Goal: Information Seeking & Learning: Learn about a topic

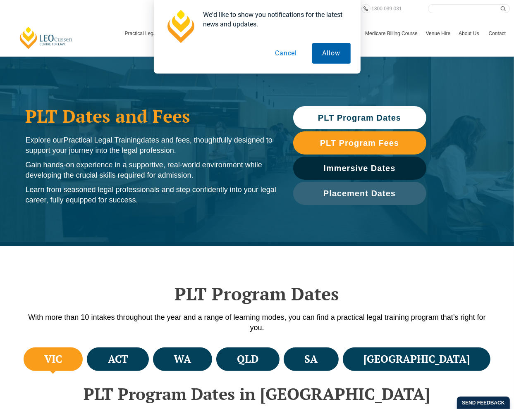
click at [328, 53] on button "Allow" at bounding box center [331, 53] width 38 height 21
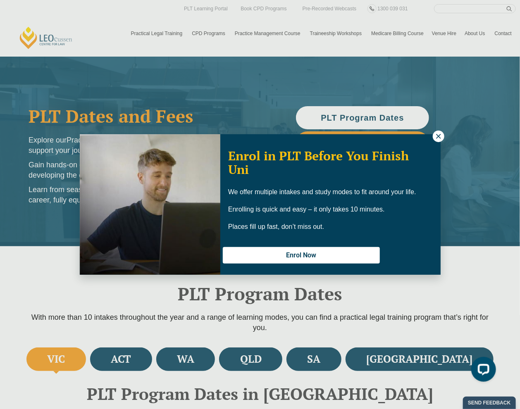
click at [434, 137] on button at bounding box center [439, 137] width 12 height 12
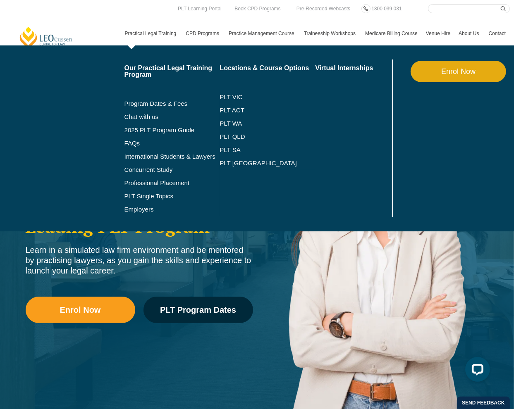
click at [450, 74] on link "Enrol Now" at bounding box center [459, 72] width 96 height 22
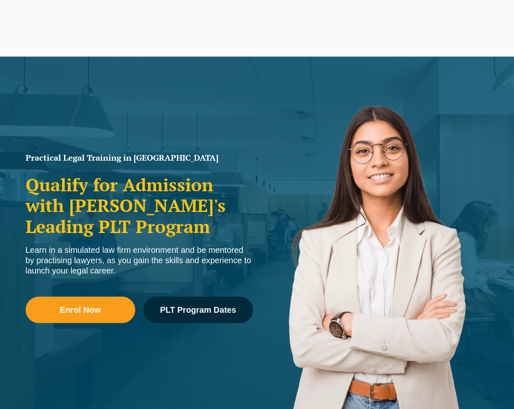
click at [159, 37] on link "Practical Legal Training" at bounding box center [151, 34] width 61 height 24
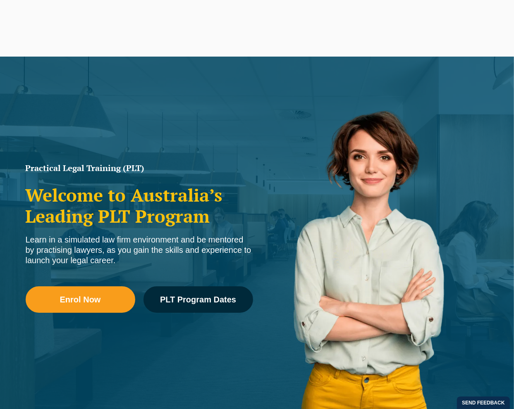
click at [155, 30] on link "Practical Legal Training" at bounding box center [151, 34] width 61 height 24
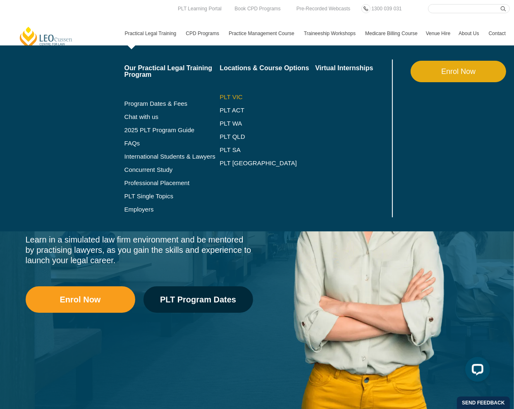
click at [230, 96] on link "PLT VIC" at bounding box center [268, 97] width 96 height 7
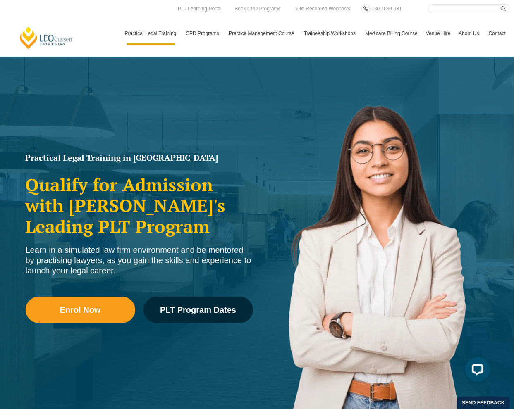
drag, startPoint x: 476, startPoint y: 11, endPoint x: 469, endPoint y: 2, distance: 10.7
click at [476, 11] on input "Search here" at bounding box center [469, 8] width 82 height 9
